Goal: Task Accomplishment & Management: Use online tool/utility

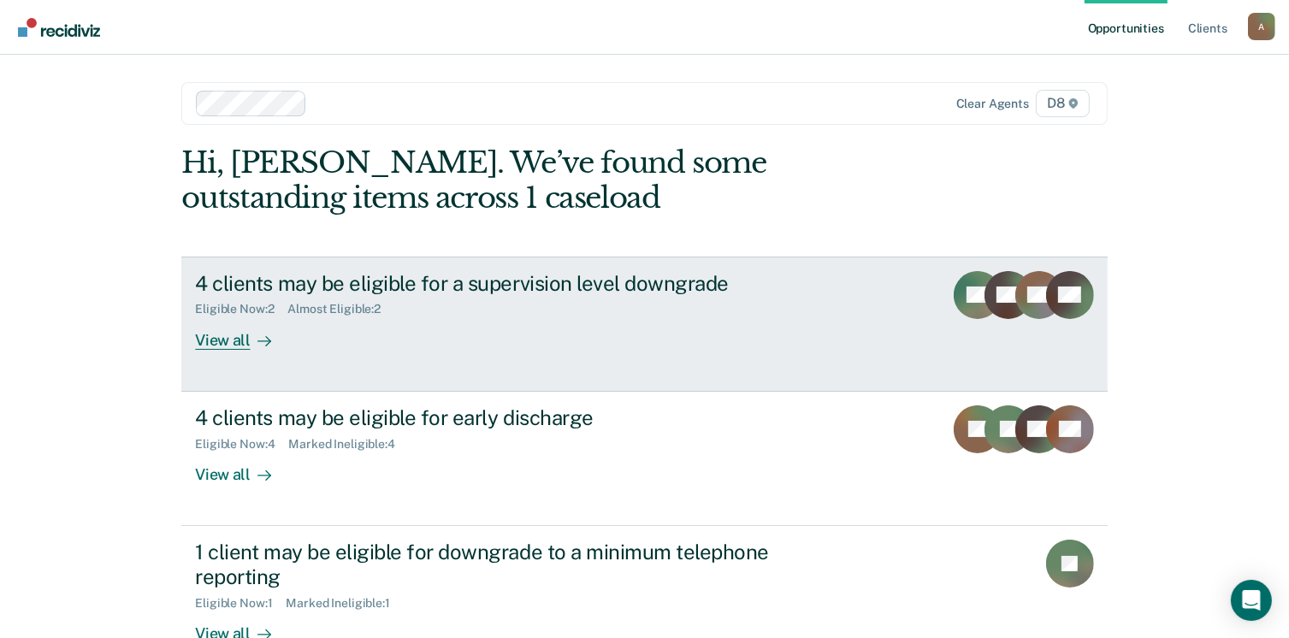
click at [229, 339] on div "View all" at bounding box center [243, 333] width 96 height 33
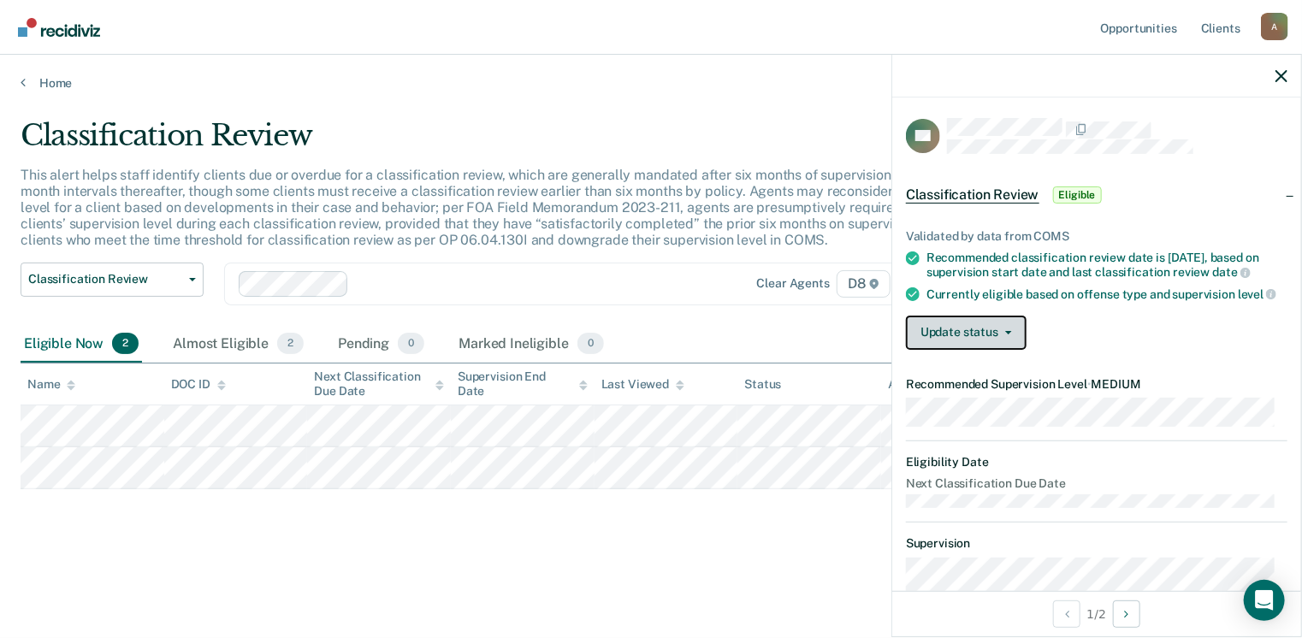
click at [1007, 339] on button "Update status" at bounding box center [966, 333] width 121 height 34
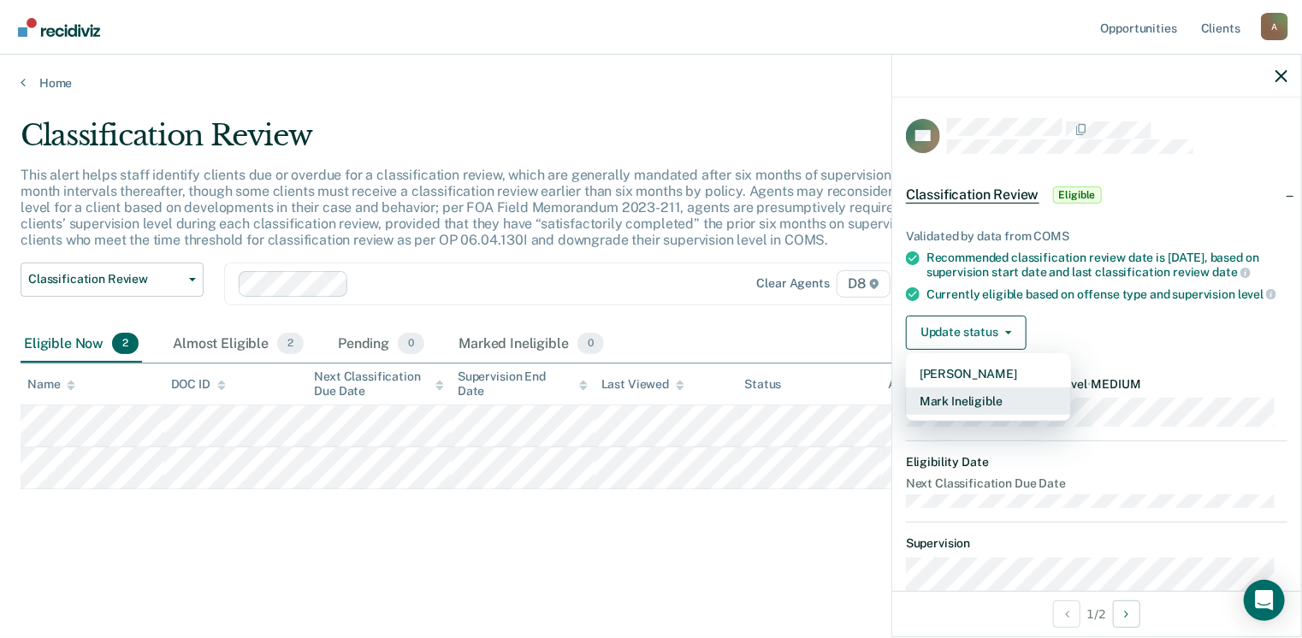
click at [982, 405] on button "Mark Ineligible" at bounding box center [988, 401] width 165 height 27
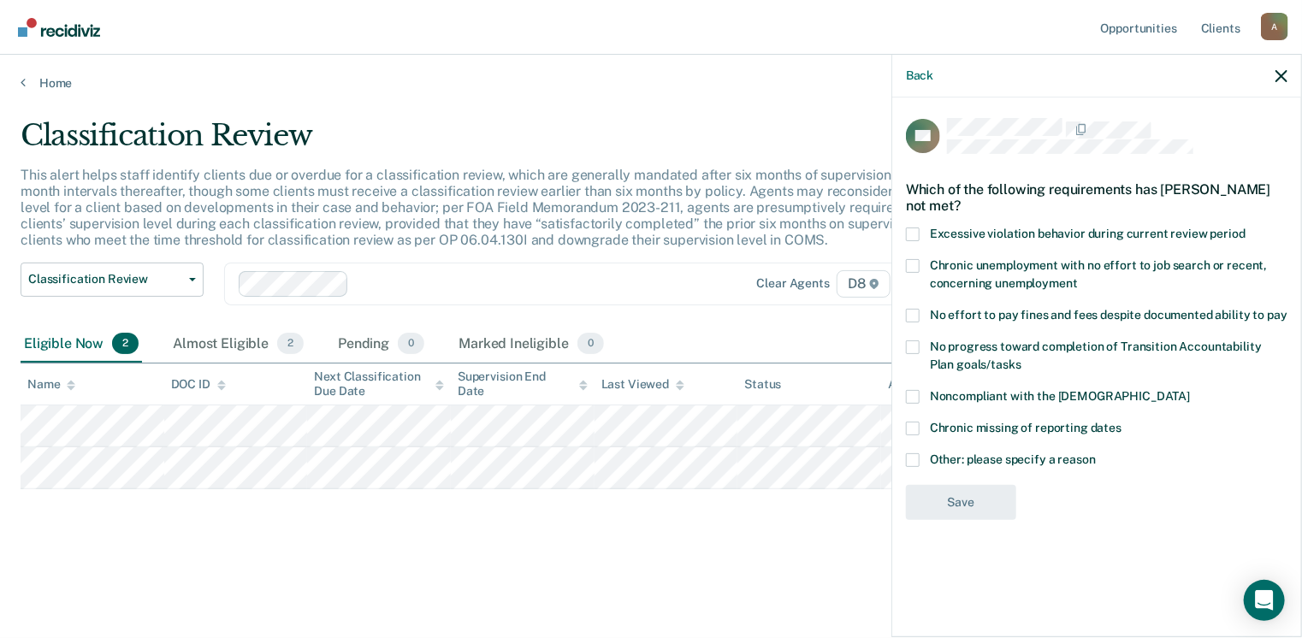
click at [910, 456] on span at bounding box center [913, 460] width 14 height 14
click at [1096, 453] on input "Other: please specify a reason" at bounding box center [1096, 453] width 0 height 0
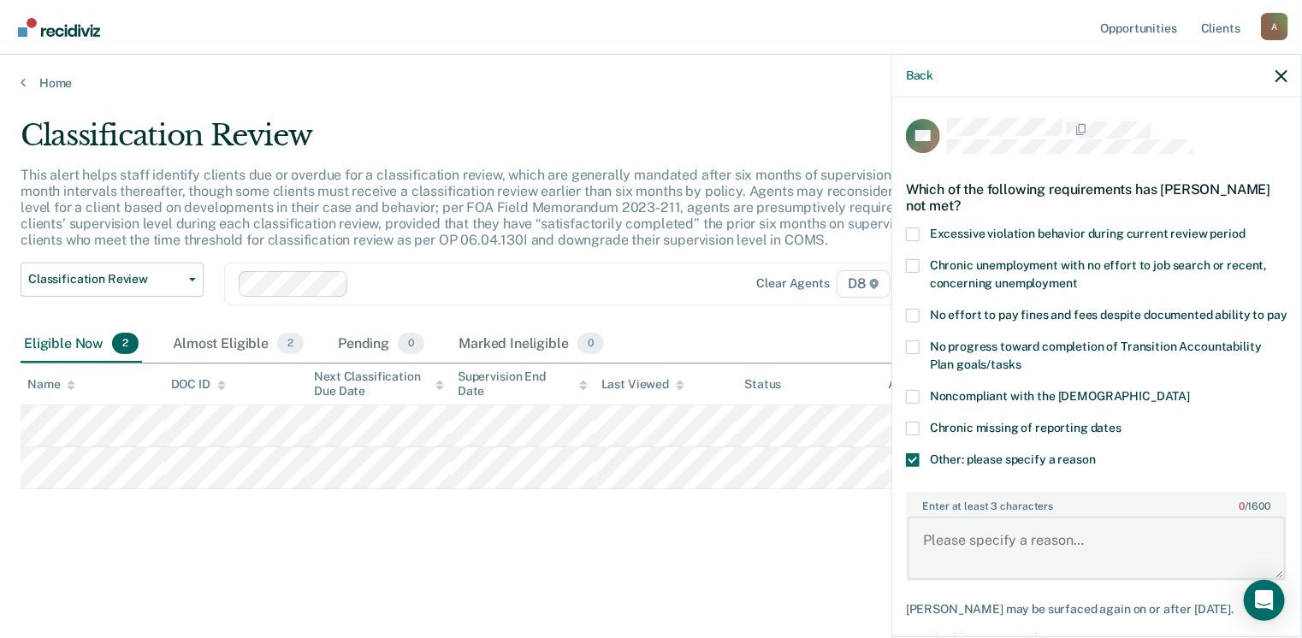
click at [971, 558] on textarea "Enter at least 3 characters 0 / 1600" at bounding box center [1097, 548] width 378 height 63
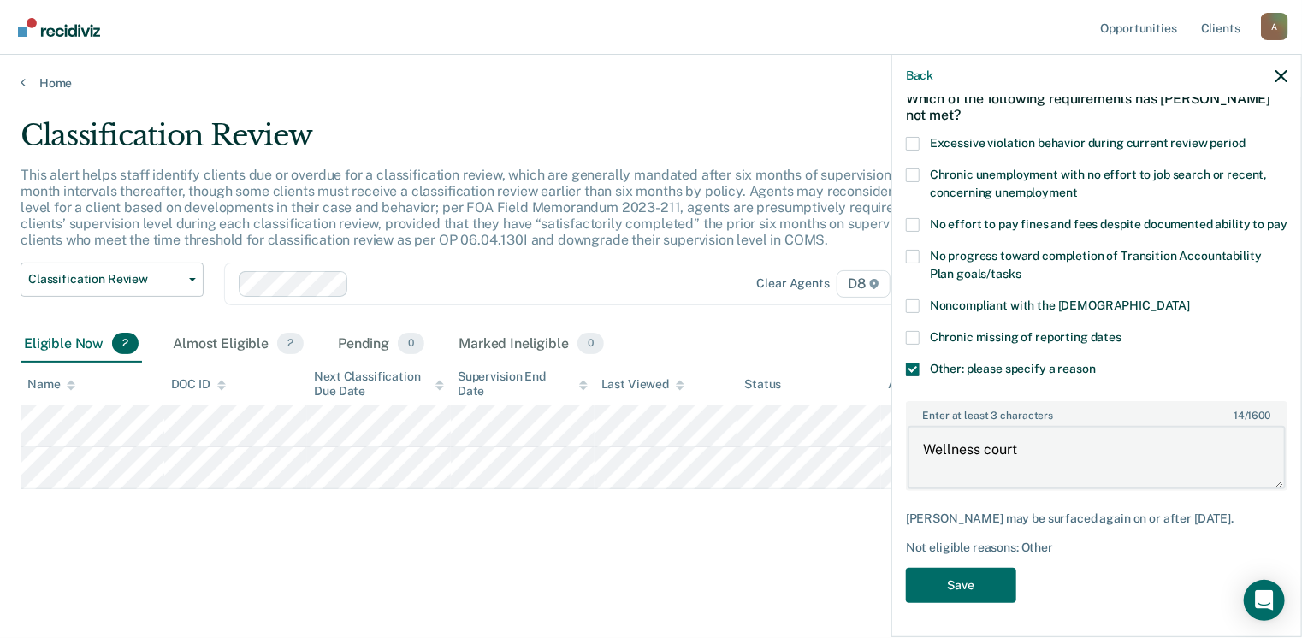
scroll to position [105, 0]
type textarea "Wellness court"
click at [958, 580] on button "Save" at bounding box center [961, 585] width 110 height 35
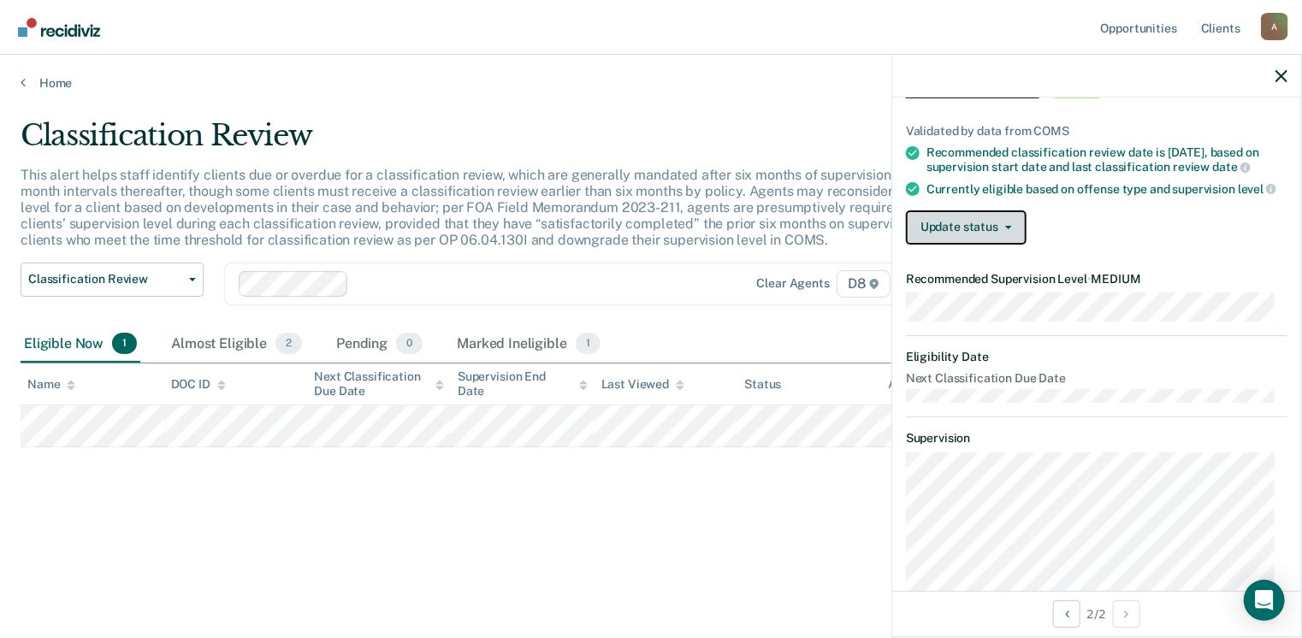
click at [1009, 232] on button "Update status" at bounding box center [966, 227] width 121 height 34
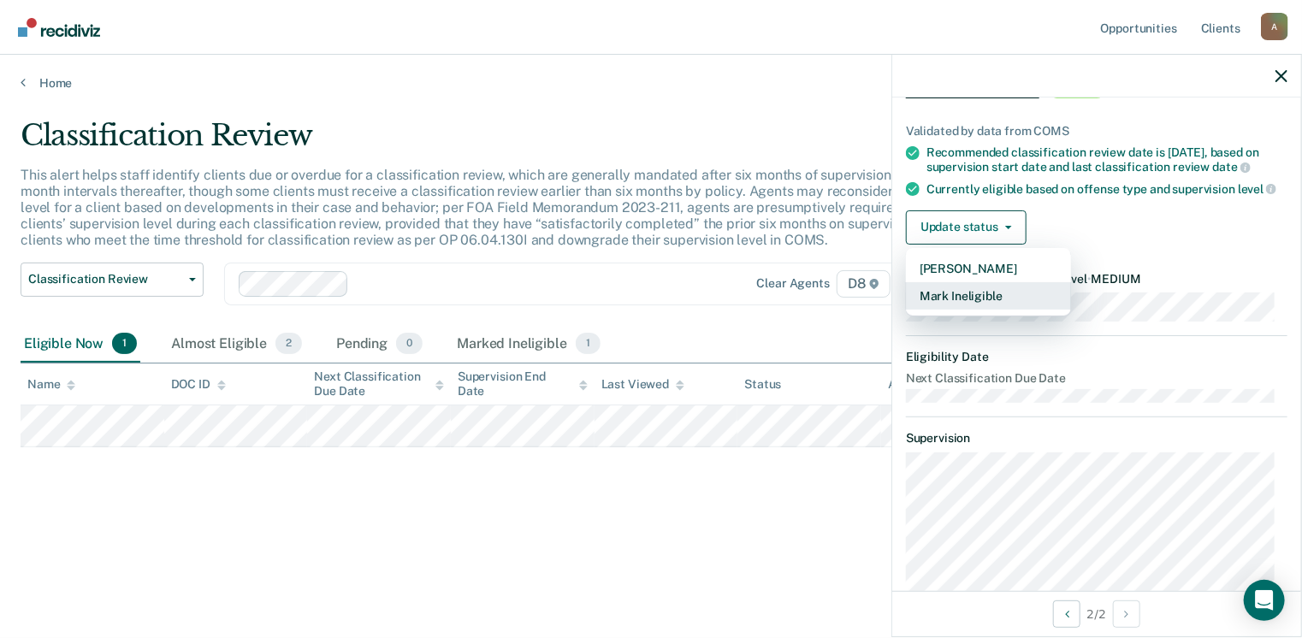
click at [976, 297] on button "Mark Ineligible" at bounding box center [988, 295] width 165 height 27
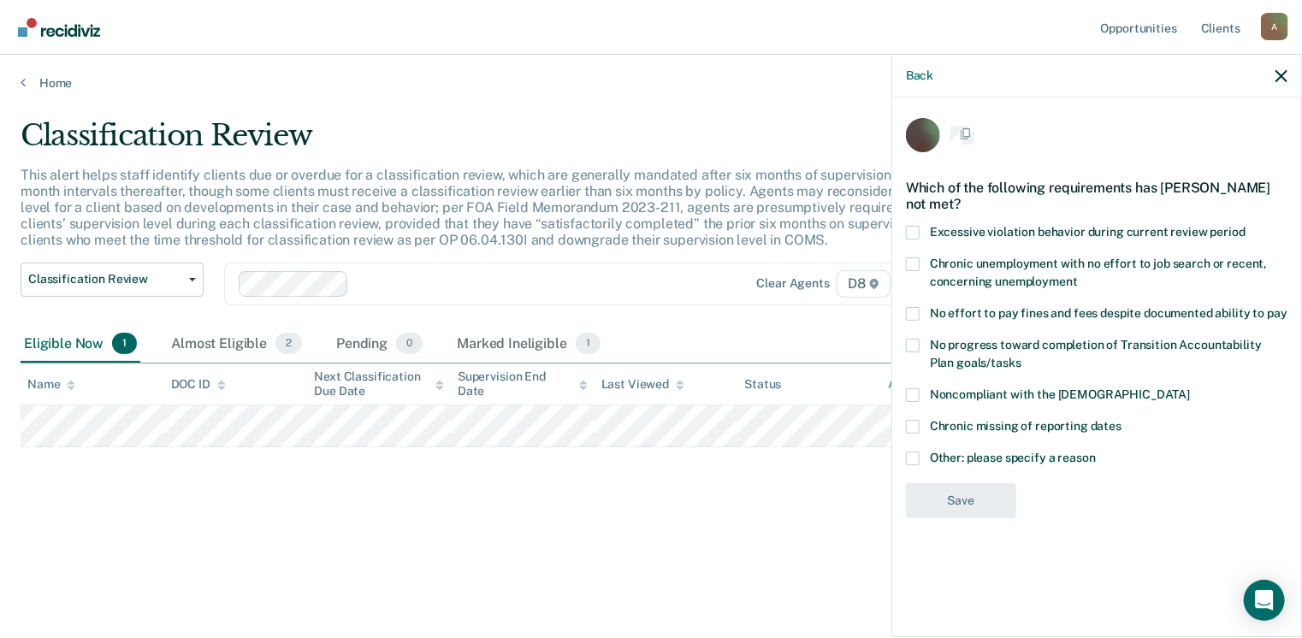
scroll to position [0, 0]
click at [909, 453] on span at bounding box center [913, 460] width 14 height 14
click at [1096, 453] on input "Other: please specify a reason" at bounding box center [1096, 453] width 0 height 0
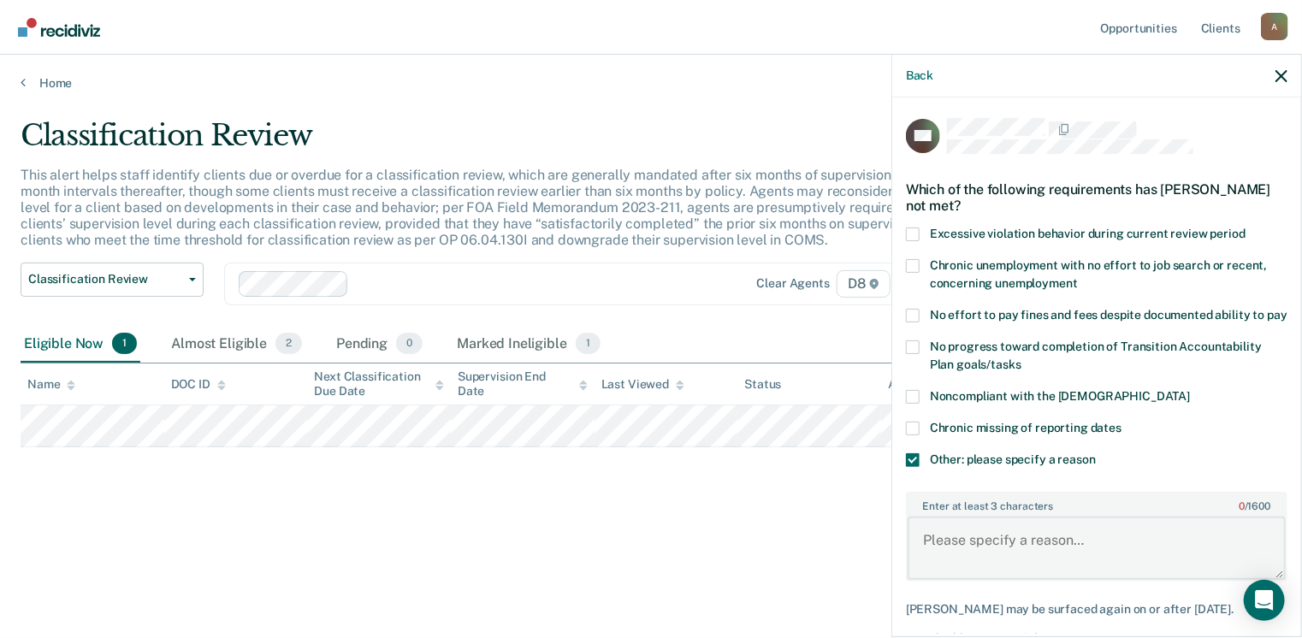
click at [973, 567] on textarea "Enter at least 3 characters 0 / 1600" at bounding box center [1097, 548] width 378 height 63
click at [973, 567] on textarea "W" at bounding box center [1097, 548] width 378 height 63
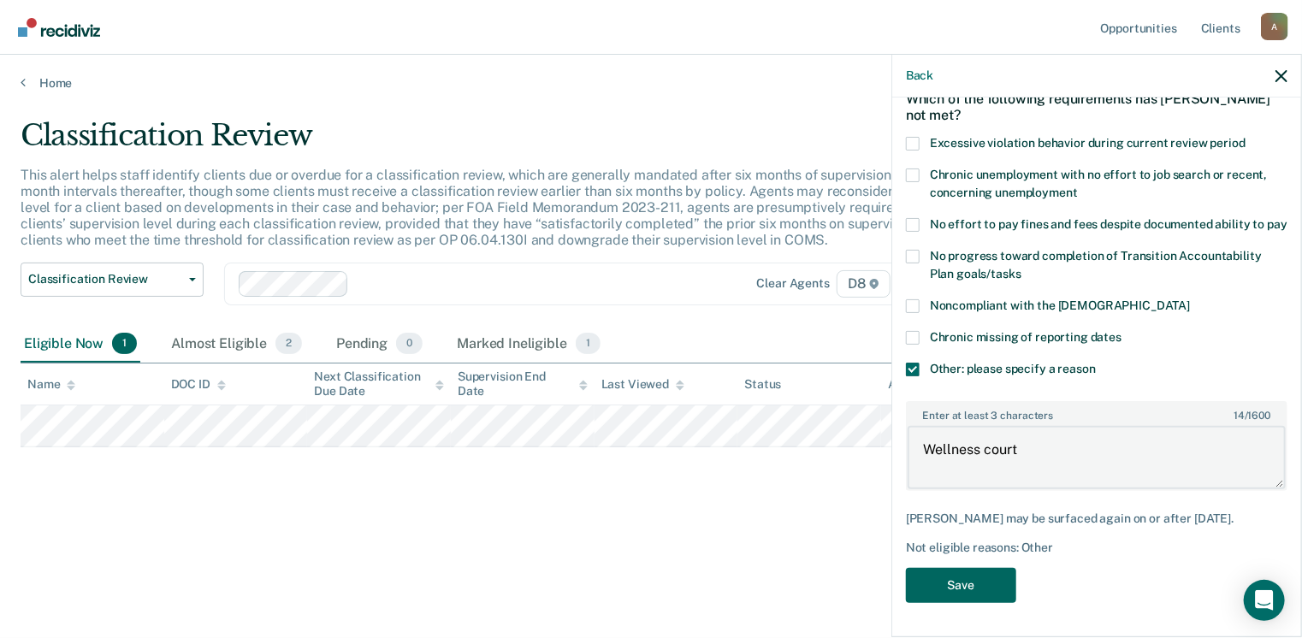
type textarea "Wellness court"
click at [969, 577] on button "Save" at bounding box center [961, 585] width 110 height 35
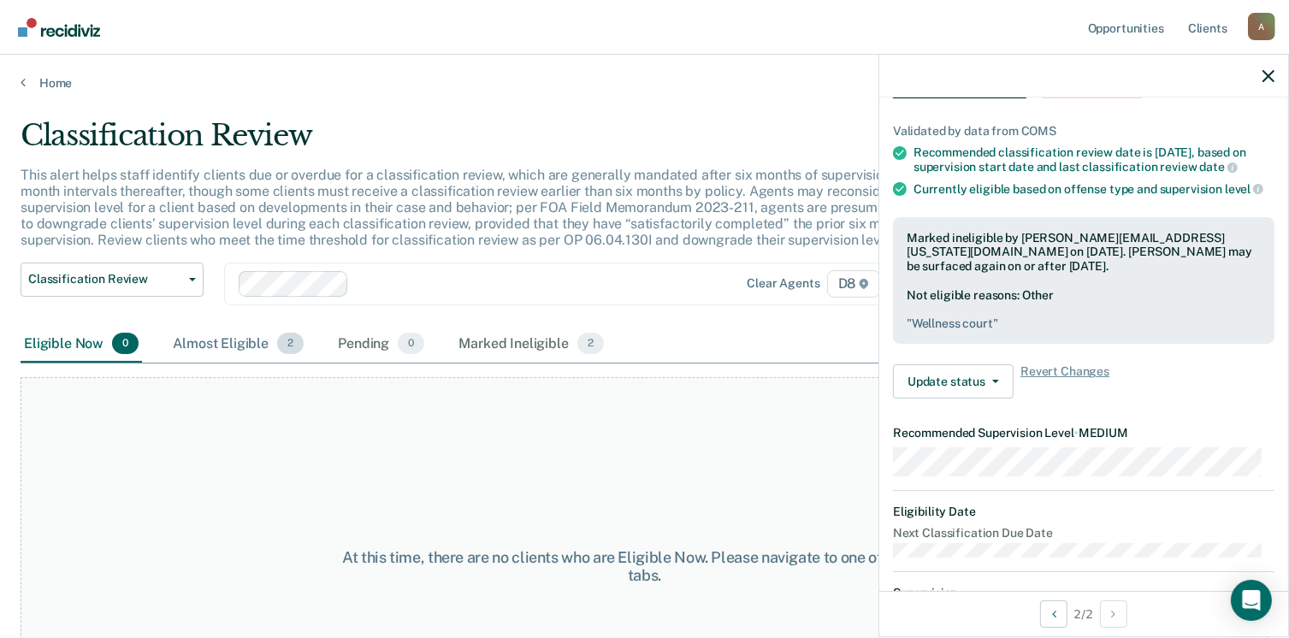
click at [246, 339] on div "Almost Eligible 2" at bounding box center [238, 345] width 138 height 38
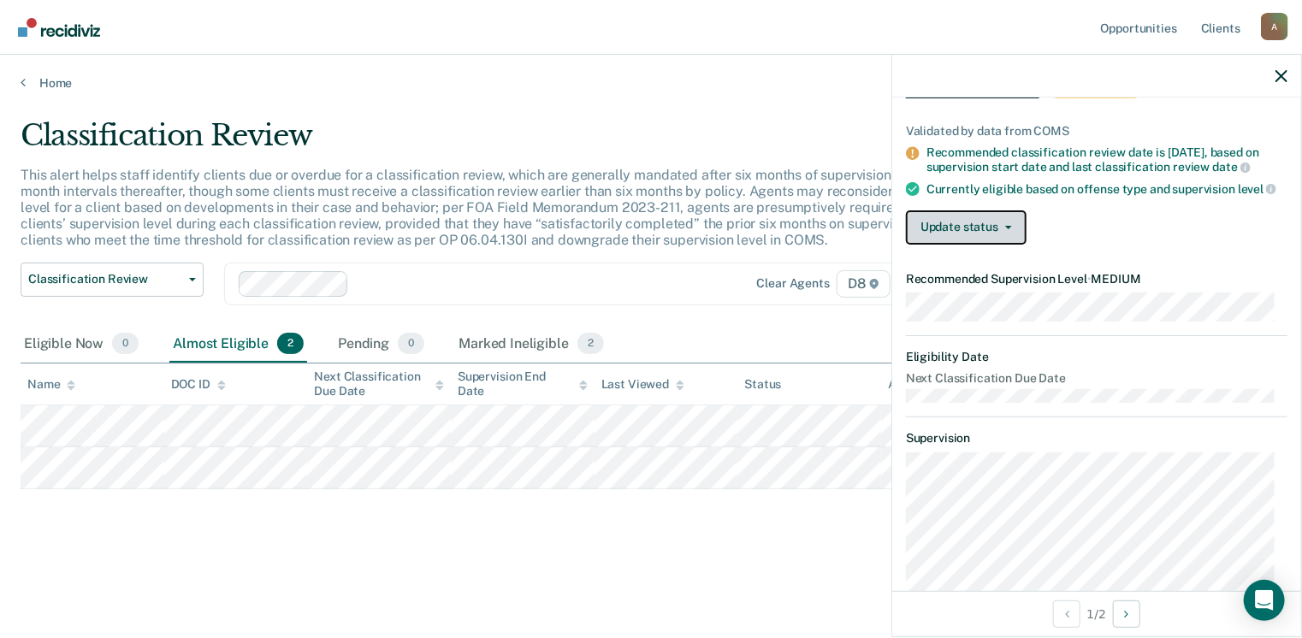
click at [1003, 231] on button "Update status" at bounding box center [966, 227] width 121 height 34
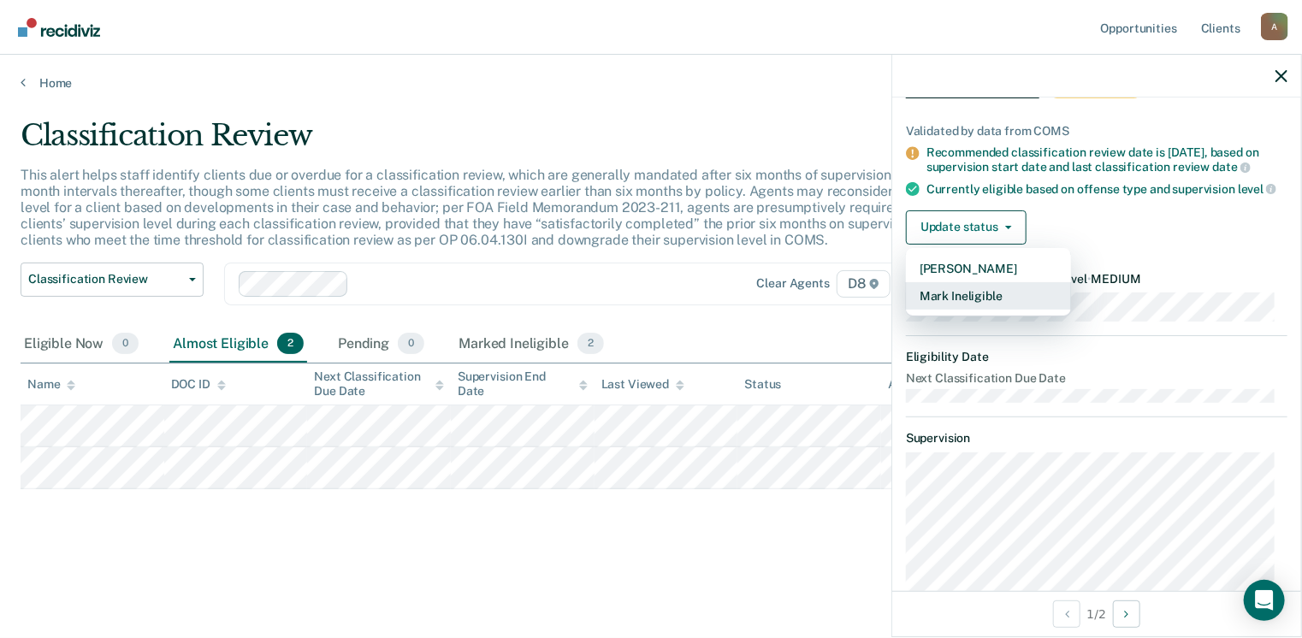
click at [963, 303] on button "Mark Ineligible" at bounding box center [988, 295] width 165 height 27
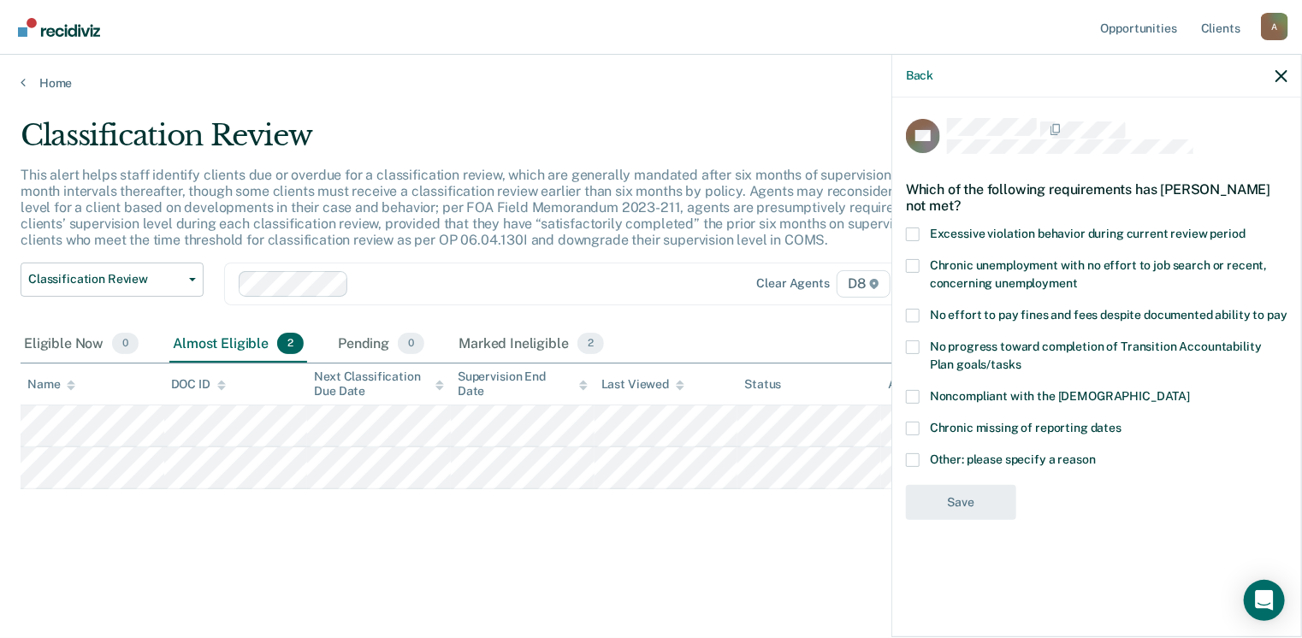
click at [916, 453] on span at bounding box center [913, 460] width 14 height 14
click at [1096, 453] on input "Other: please specify a reason" at bounding box center [1096, 453] width 0 height 0
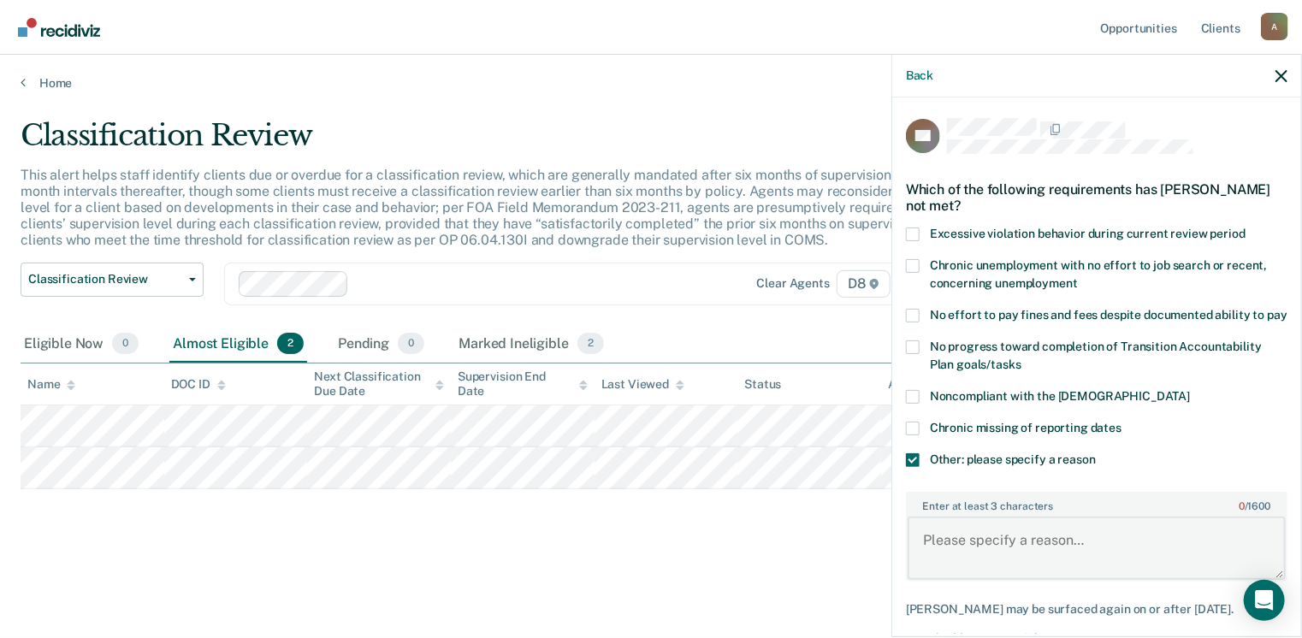
click at [959, 538] on textarea "Enter at least 3 characters 0 / 1600" at bounding box center [1097, 548] width 378 height 63
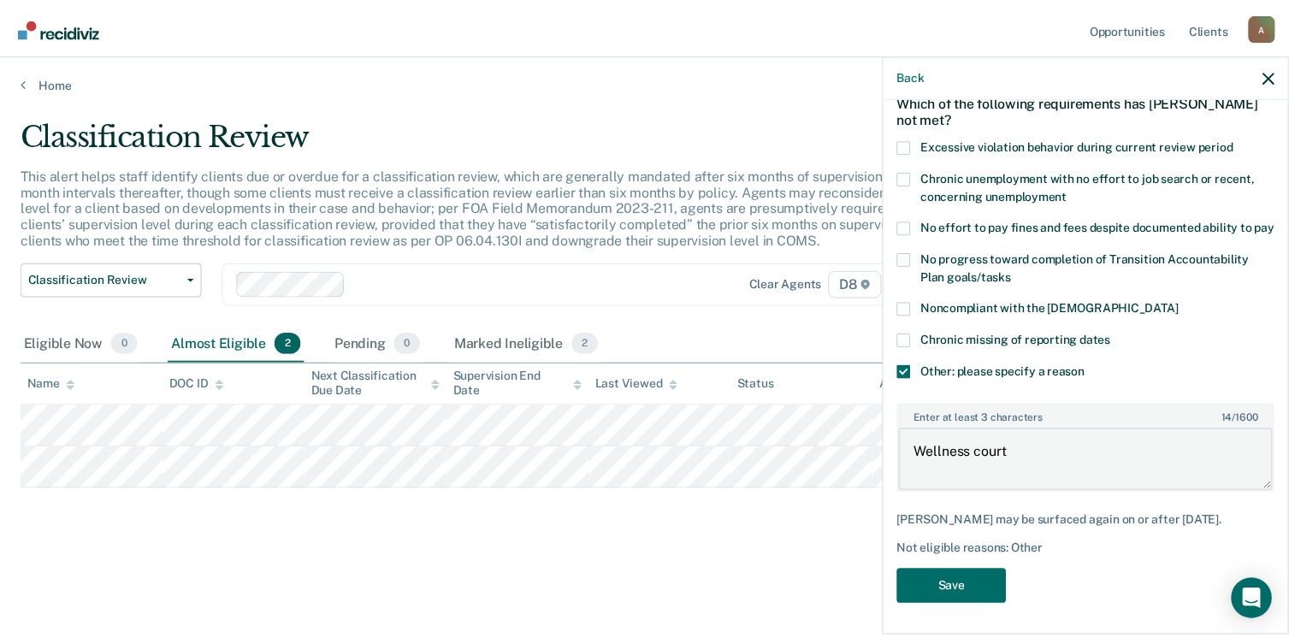
scroll to position [99, 0]
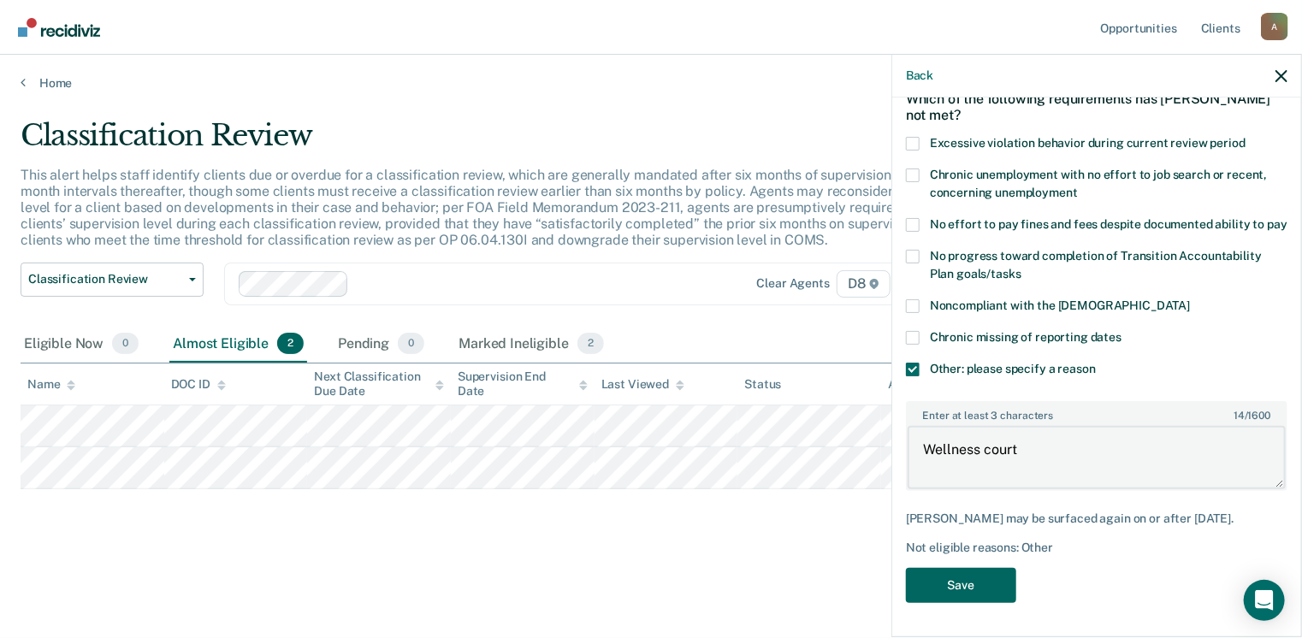
type textarea "Wellness court"
click at [958, 594] on button "Save" at bounding box center [961, 585] width 110 height 35
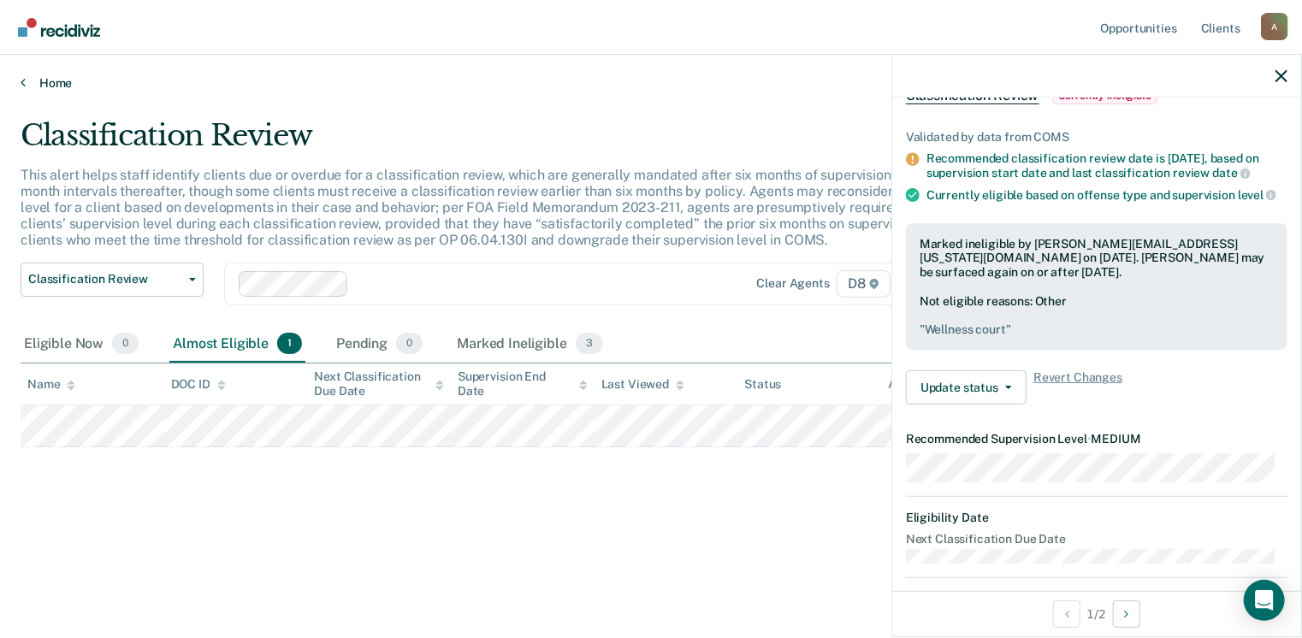
click at [53, 82] on link "Home" at bounding box center [651, 82] width 1261 height 15
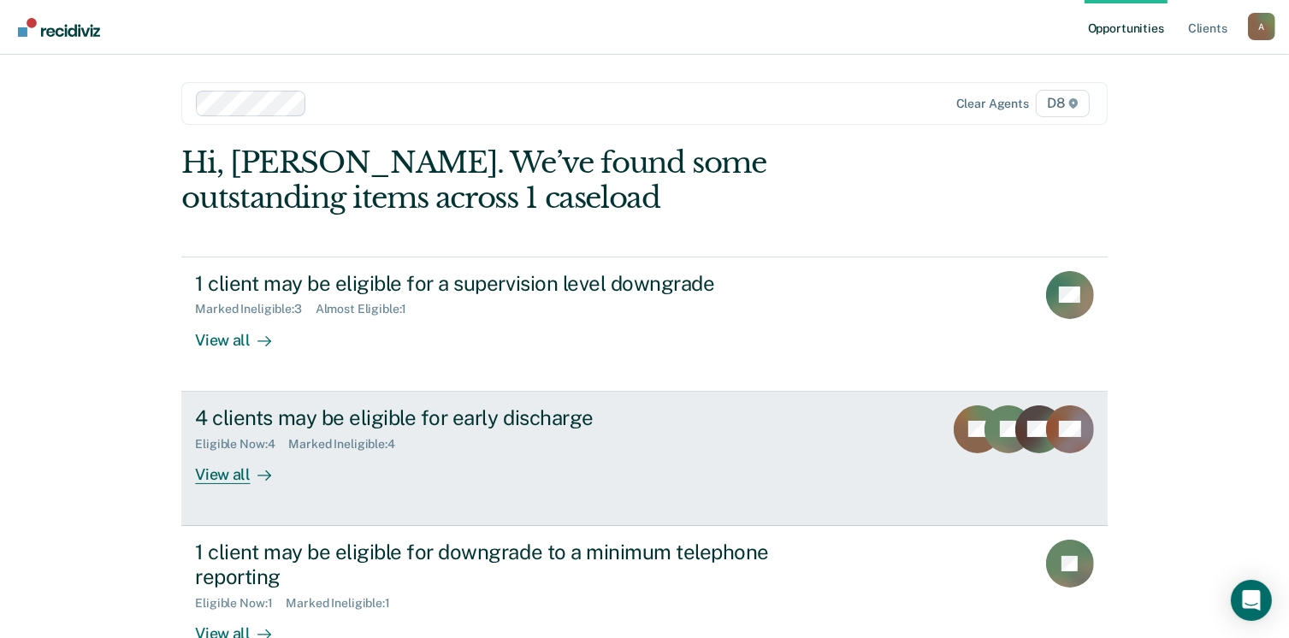
click at [228, 481] on div "View all" at bounding box center [243, 467] width 96 height 33
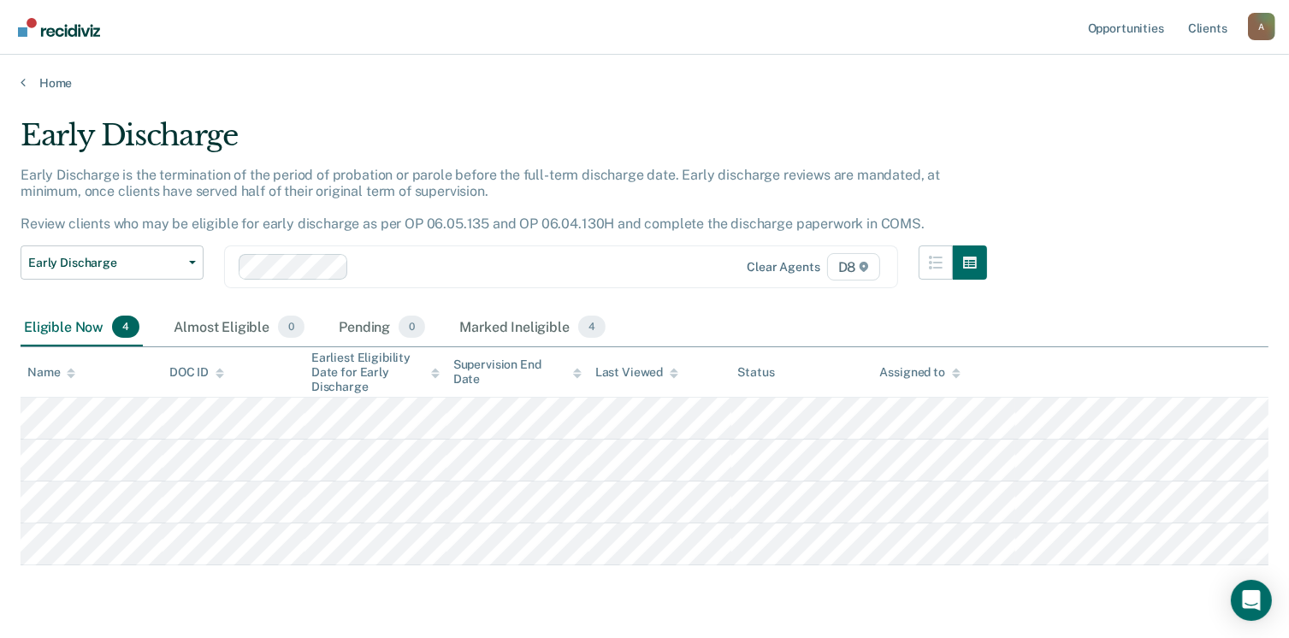
click at [156, 579] on div "Early Discharge Early Discharge is the termination of the period of probation o…" at bounding box center [645, 366] width 1248 height 497
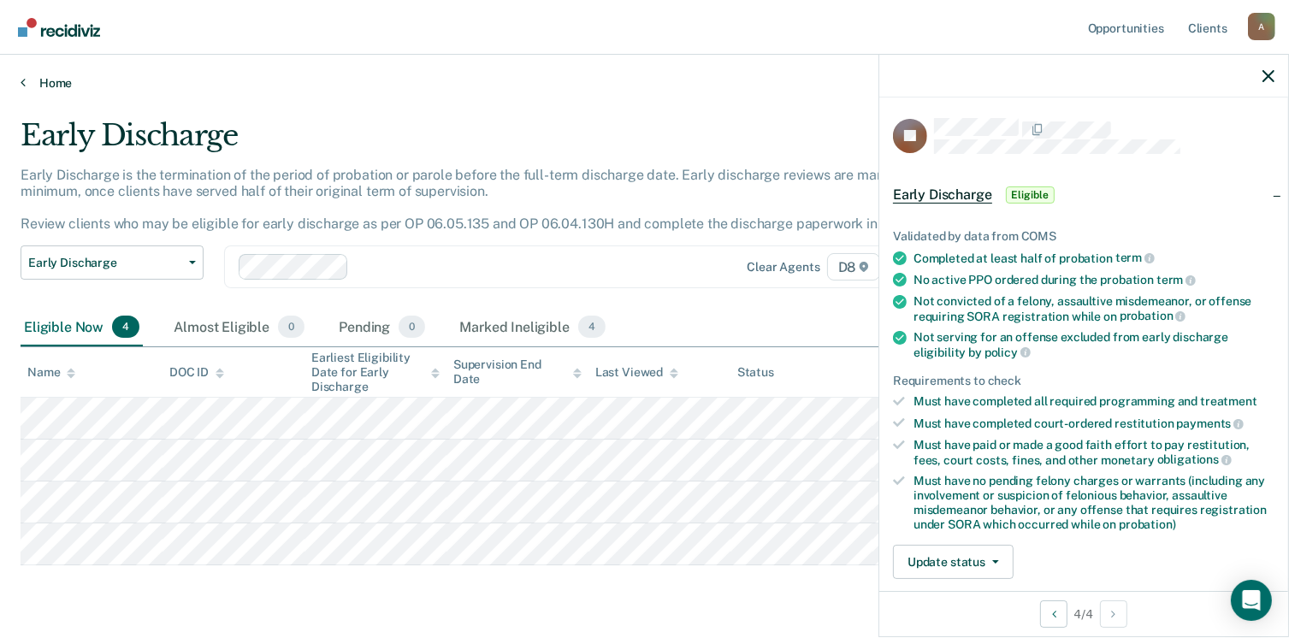
click at [55, 86] on link "Home" at bounding box center [645, 82] width 1248 height 15
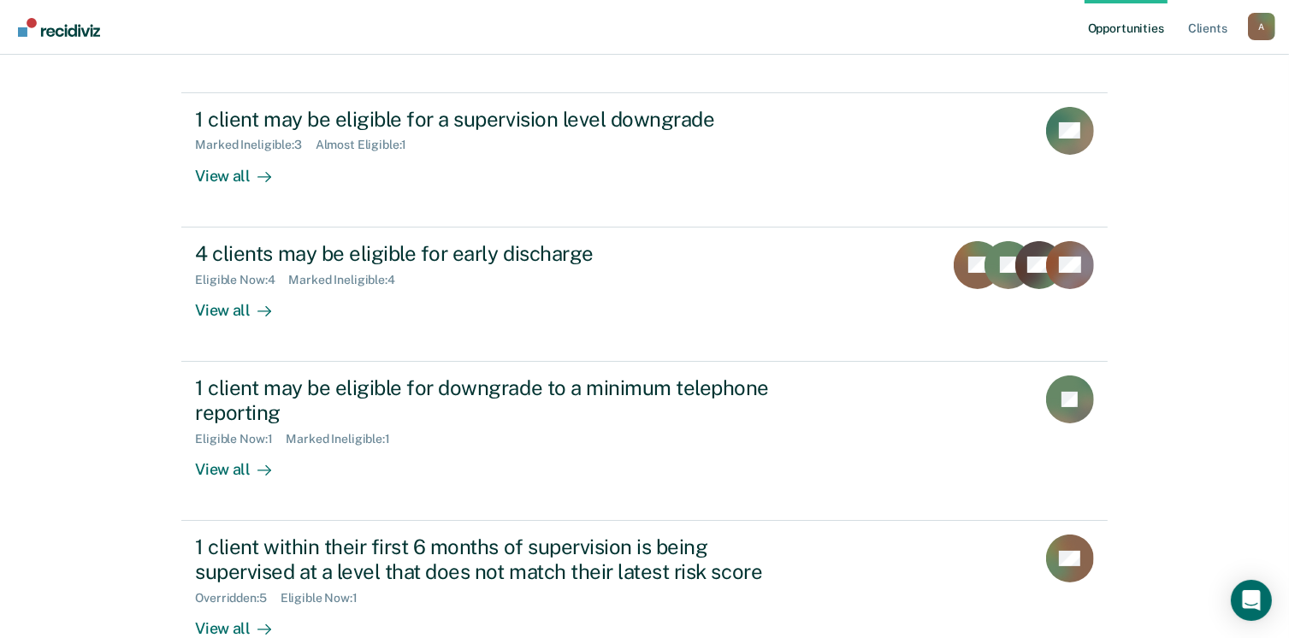
scroll to position [166, 0]
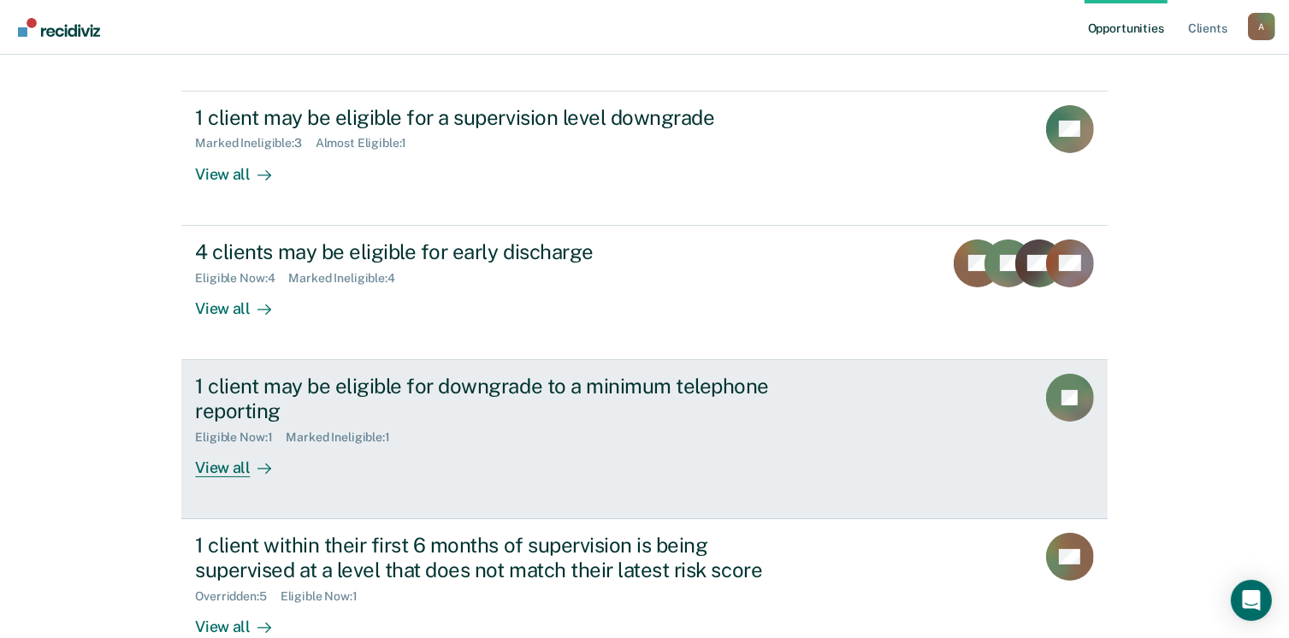
click at [225, 469] on div "View all" at bounding box center [243, 460] width 96 height 33
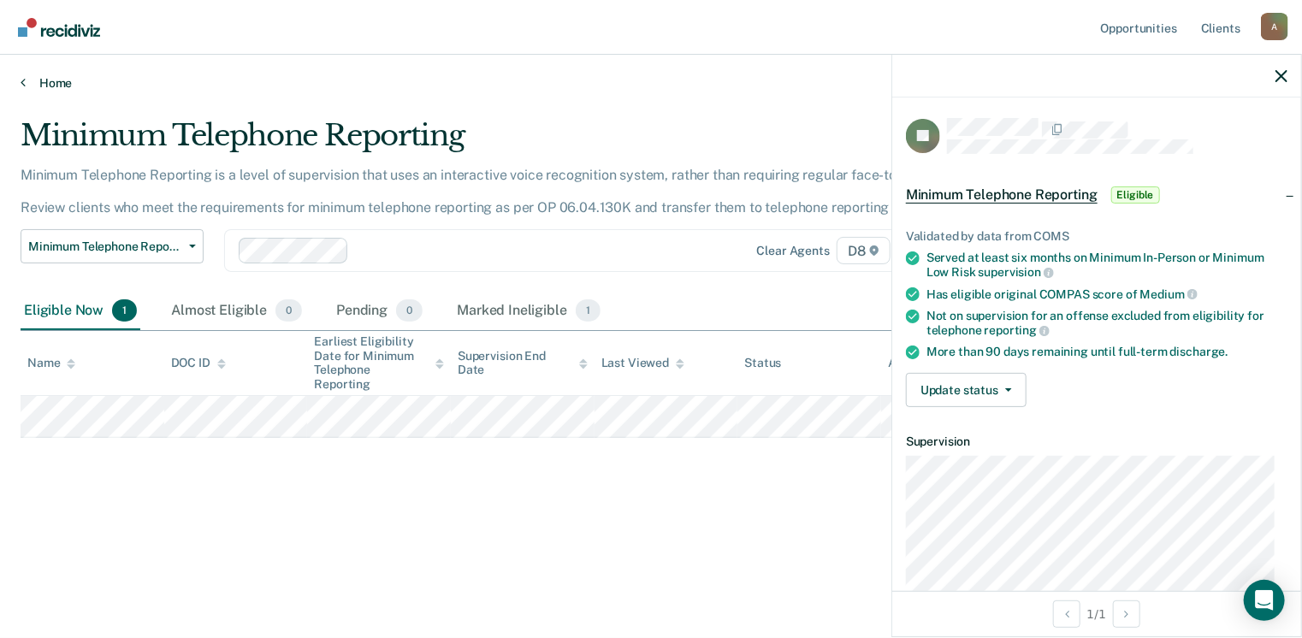
click at [59, 80] on link "Home" at bounding box center [651, 82] width 1261 height 15
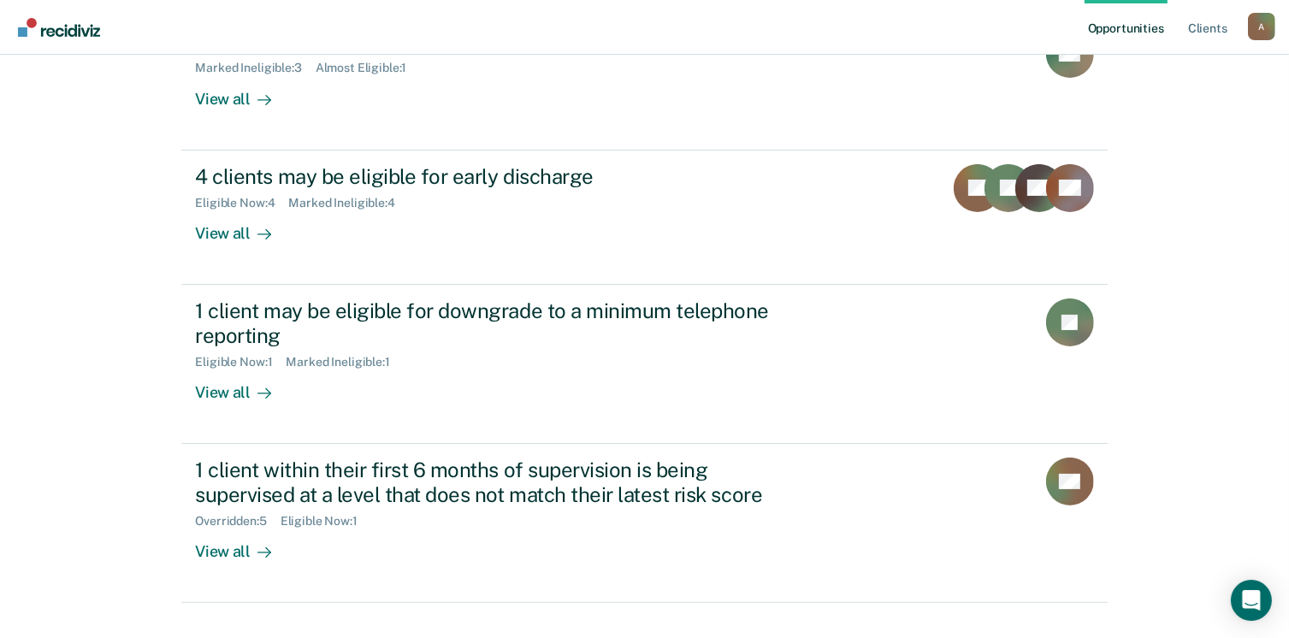
scroll to position [243, 0]
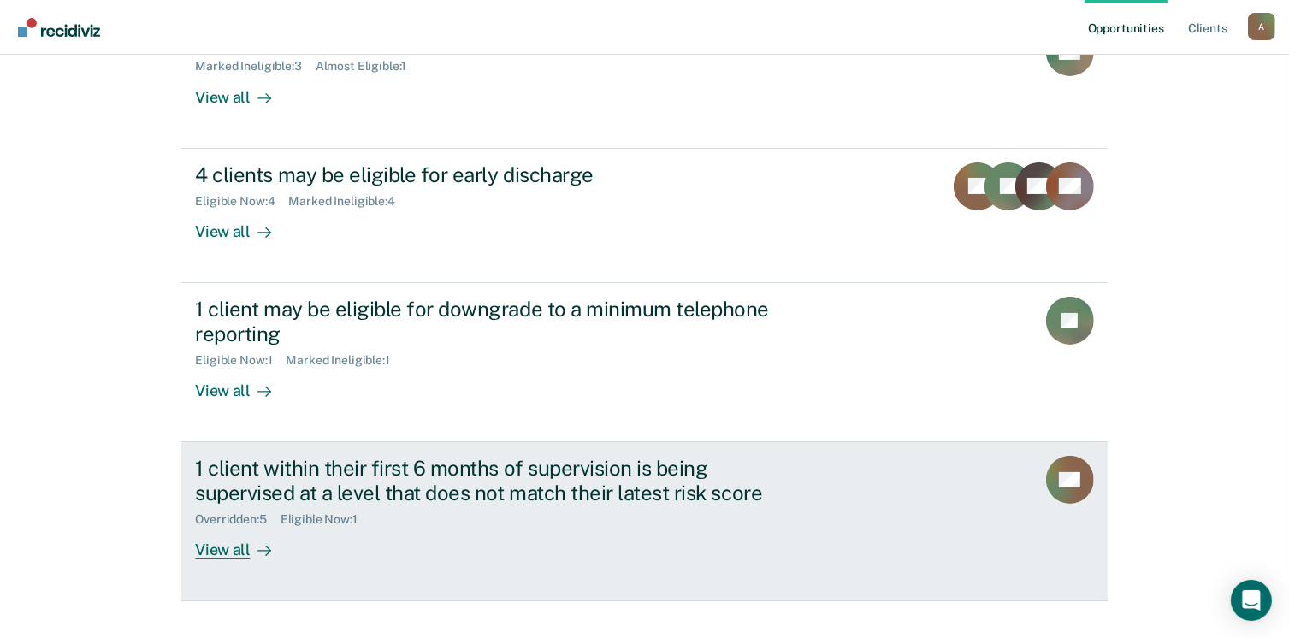
click at [213, 548] on div "View all" at bounding box center [243, 542] width 96 height 33
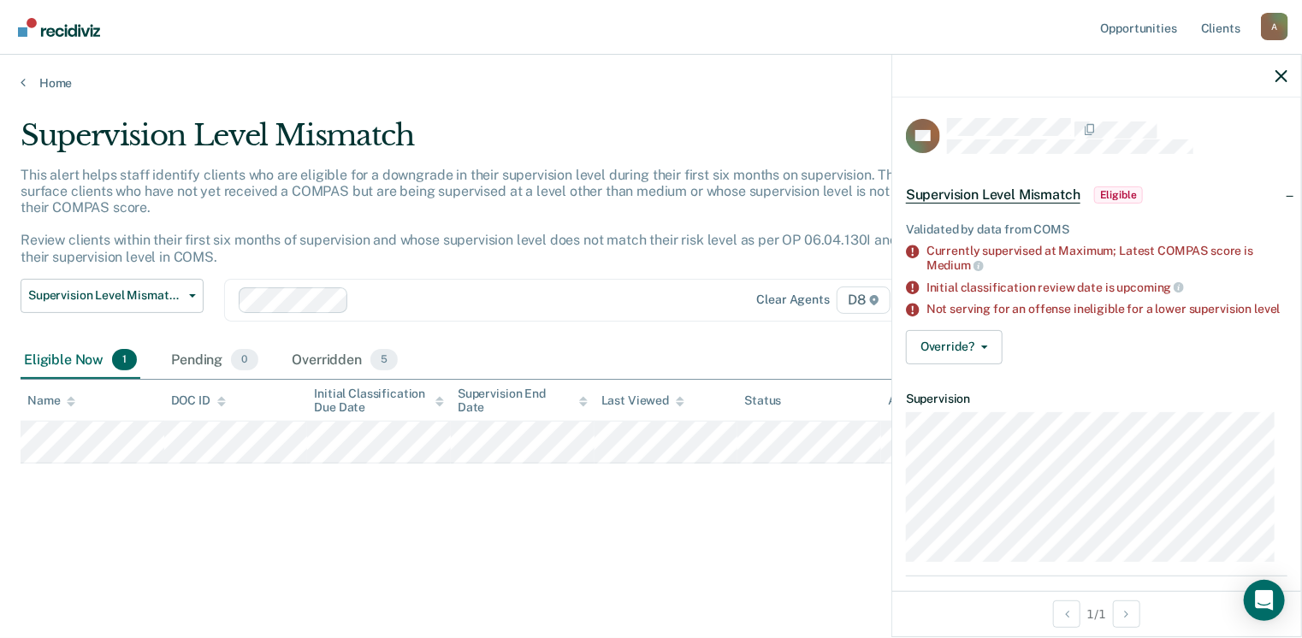
click at [210, 532] on div "Supervision Level Mismatch This alert helps staff identify clients who are elig…" at bounding box center [651, 341] width 1261 height 447
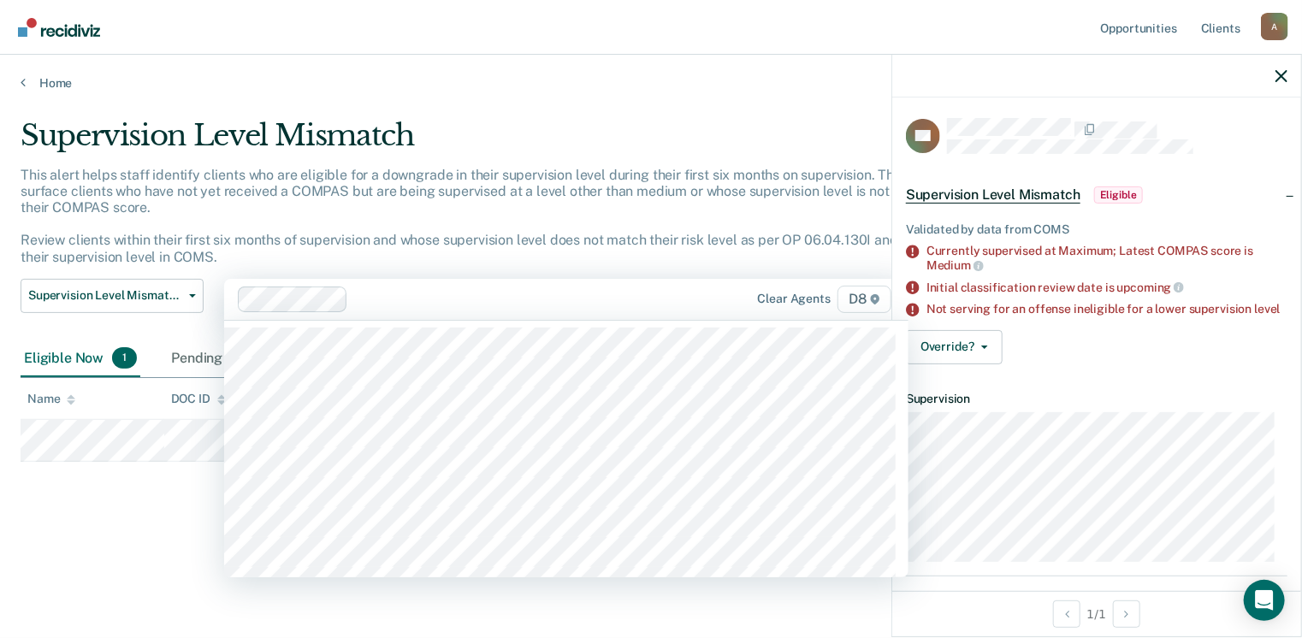
click at [437, 289] on div at bounding box center [525, 299] width 341 height 20
click at [441, 260] on div "This alert helps staff identify clients who are eligible for a downgrade in the…" at bounding box center [509, 223] width 977 height 112
